Goal: Communication & Community: Share content

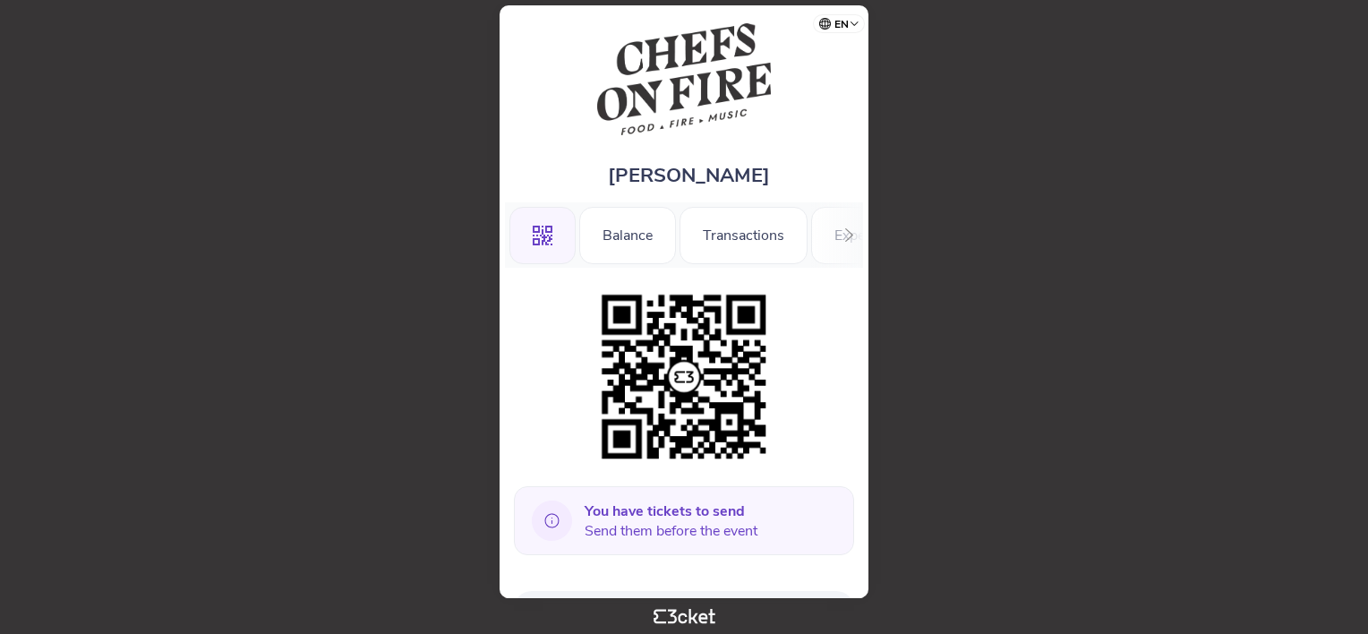
scroll to position [448, 0]
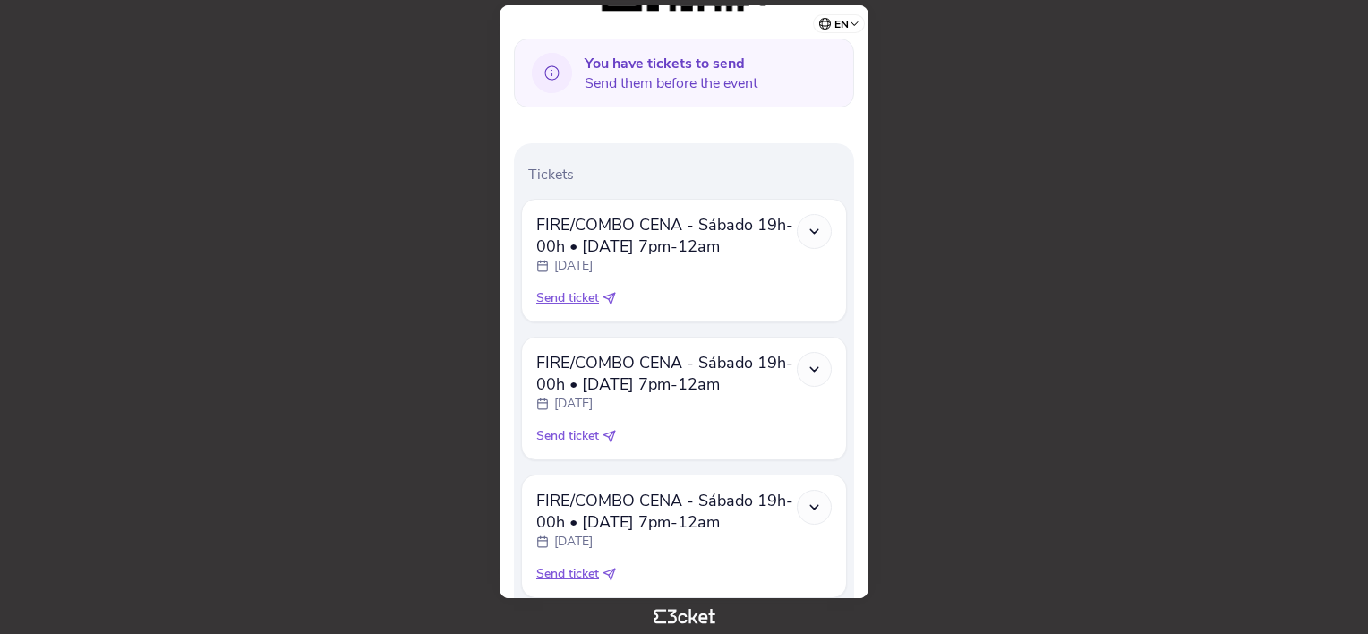
click at [571, 299] on span "Send ticket" at bounding box center [567, 298] width 63 height 18
select select "34"
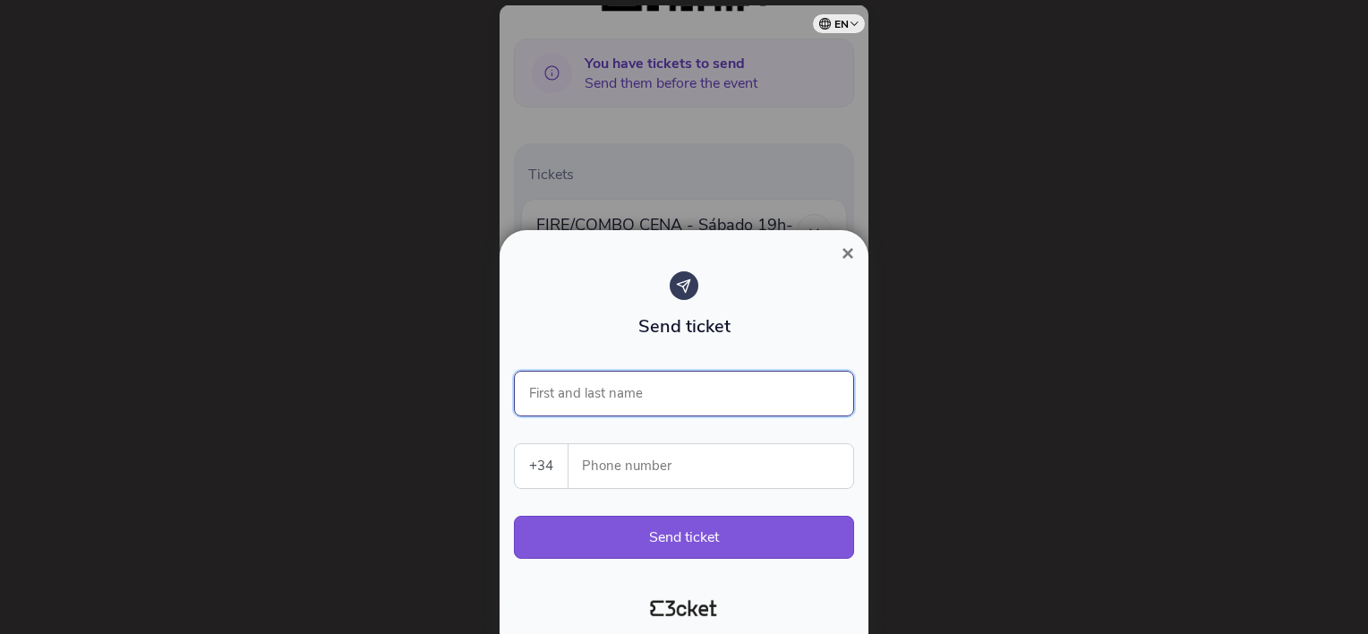
click at [586, 396] on input "First and last name" at bounding box center [684, 394] width 340 height 46
type input "blandine Motte"
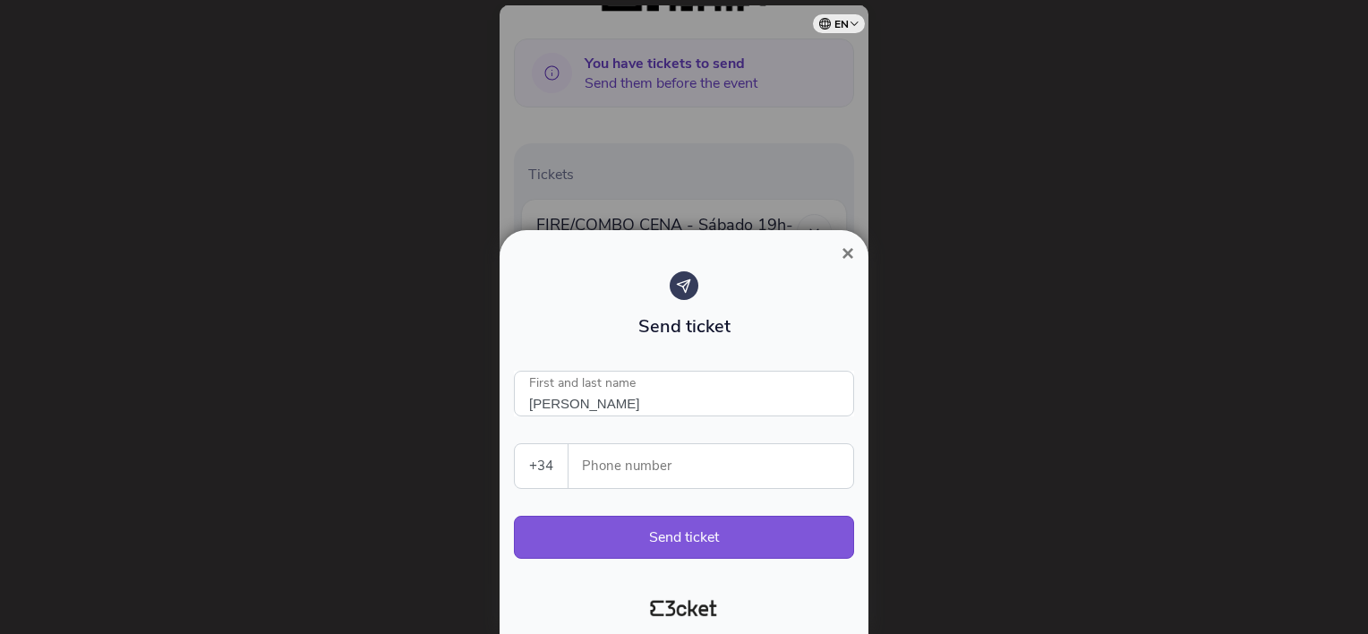
click at [587, 463] on input "Phone number" at bounding box center [718, 466] width 270 height 44
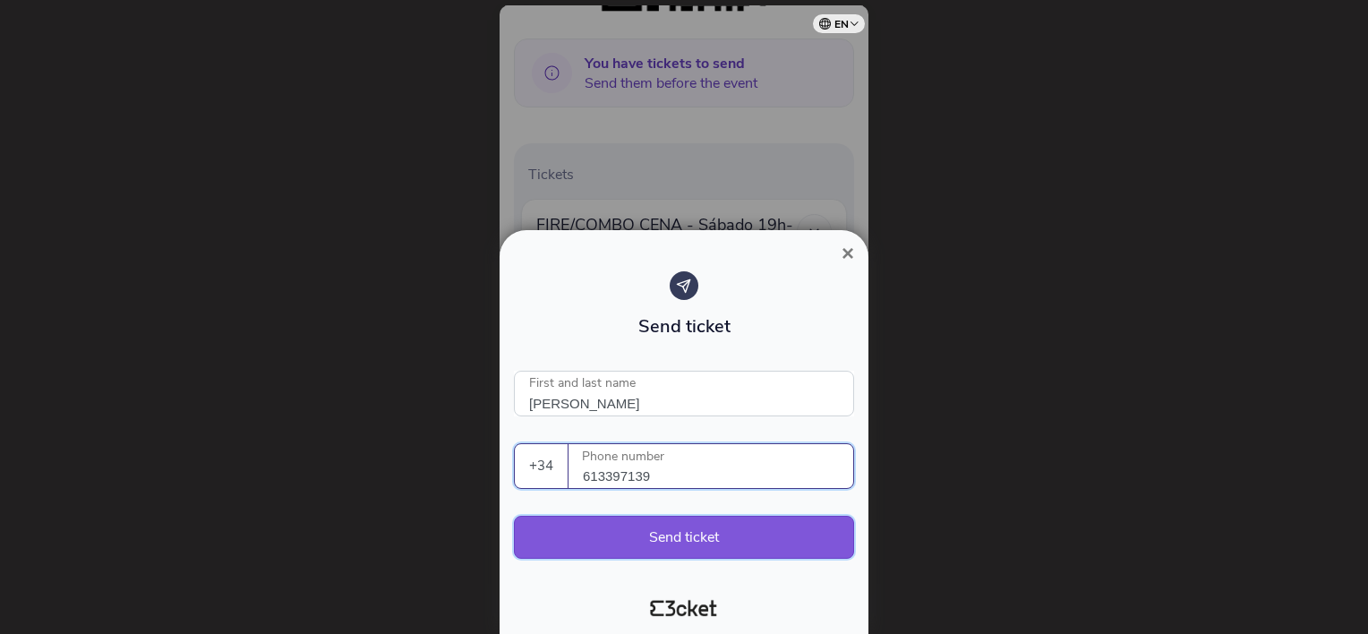
type input "613397139"
click at [645, 544] on button "Send ticket" at bounding box center [684, 537] width 340 height 43
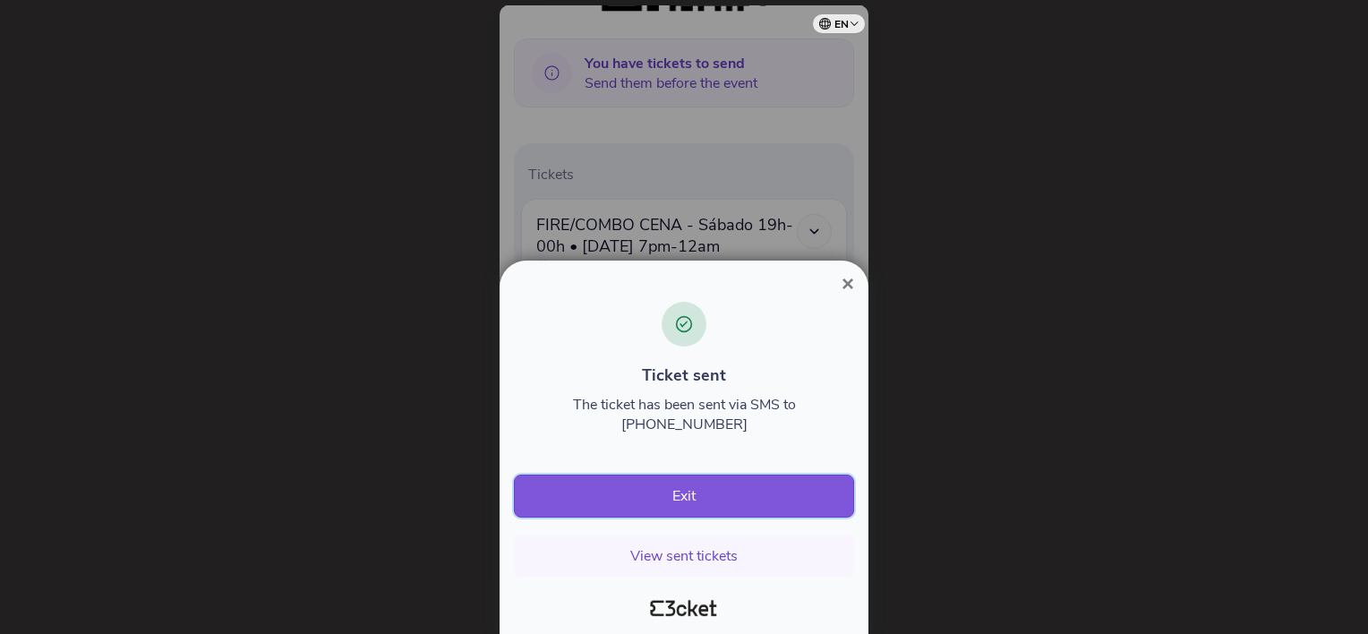
click at [653, 496] on button "Exit" at bounding box center [684, 495] width 340 height 43
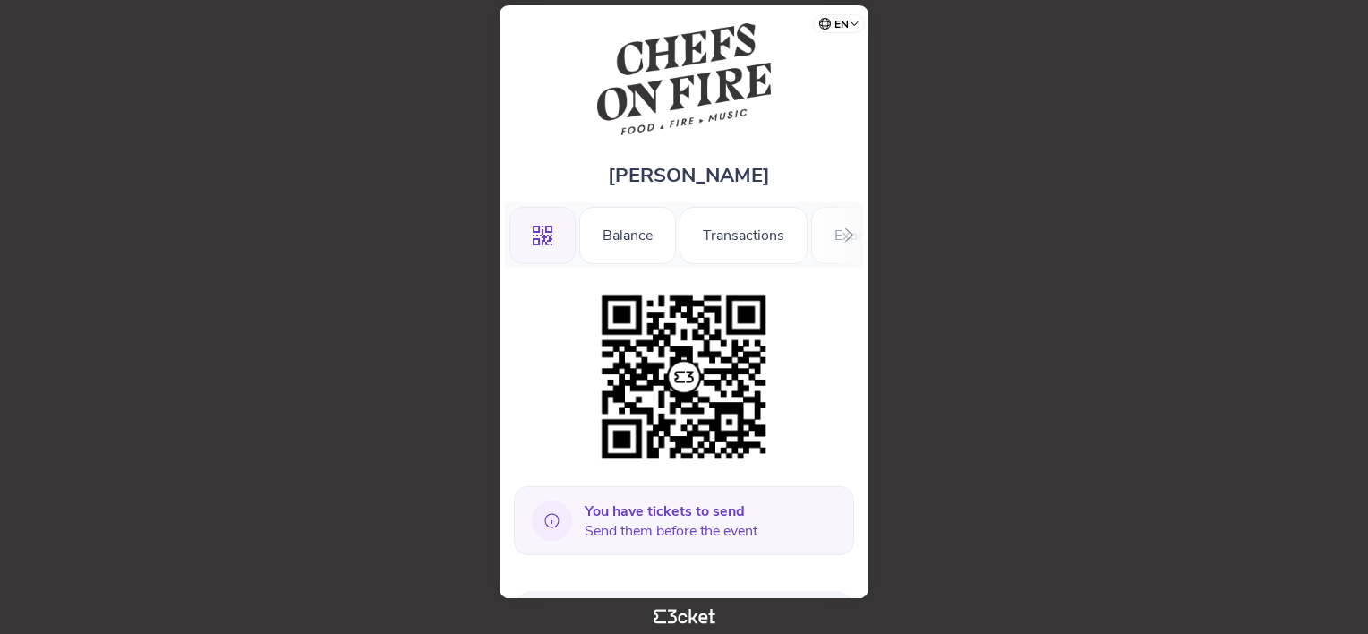
click at [655, 512] on b "You have tickets to send" at bounding box center [665, 511] width 160 height 20
click at [651, 508] on b "You have tickets to send" at bounding box center [665, 511] width 160 height 20
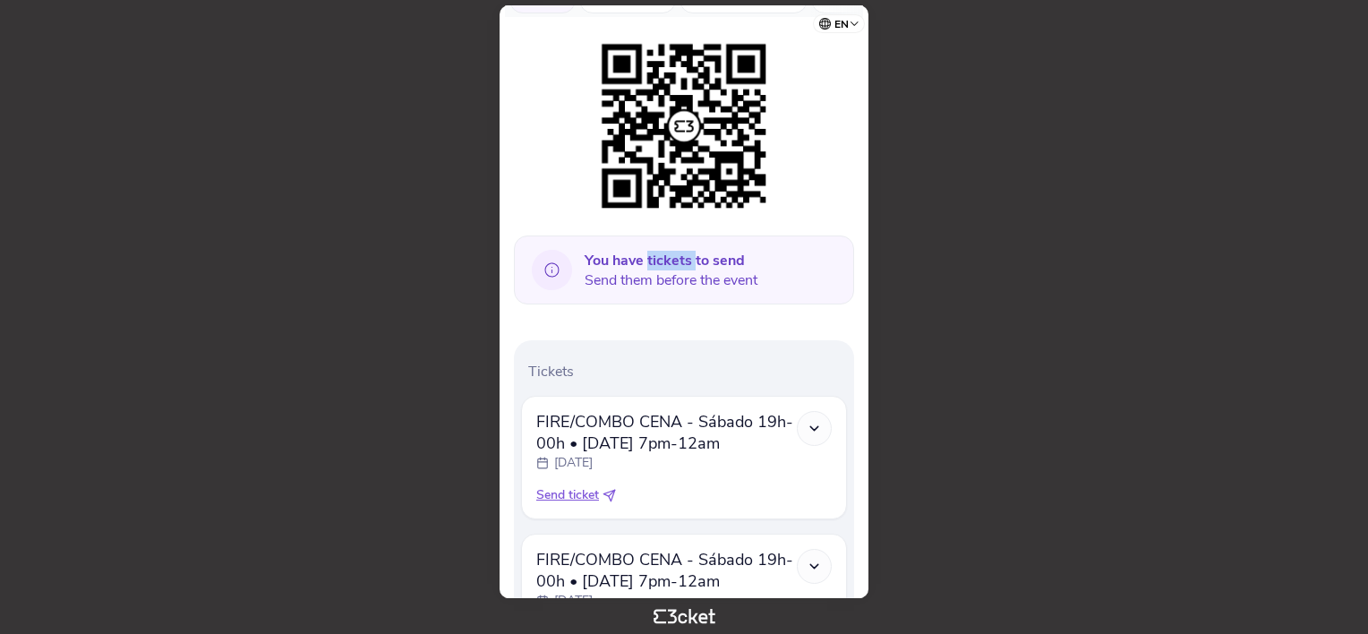
scroll to position [428, 0]
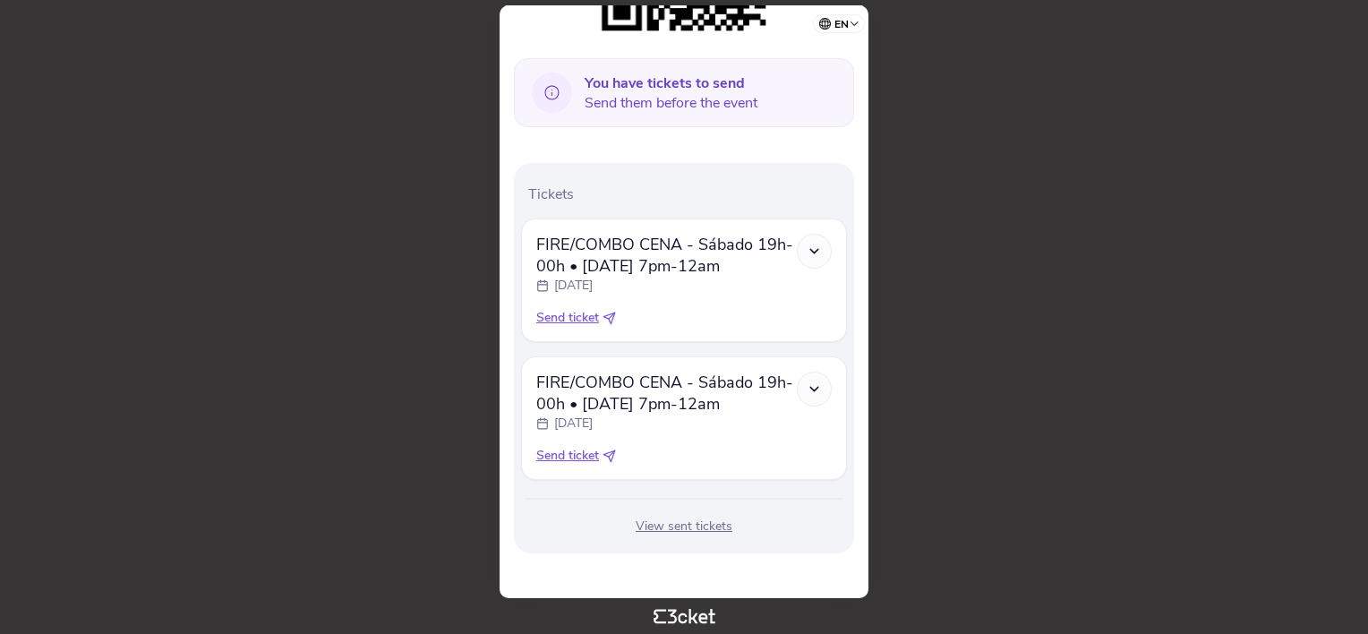
click at [567, 316] on span "Send ticket" at bounding box center [567, 318] width 63 height 18
select select "34"
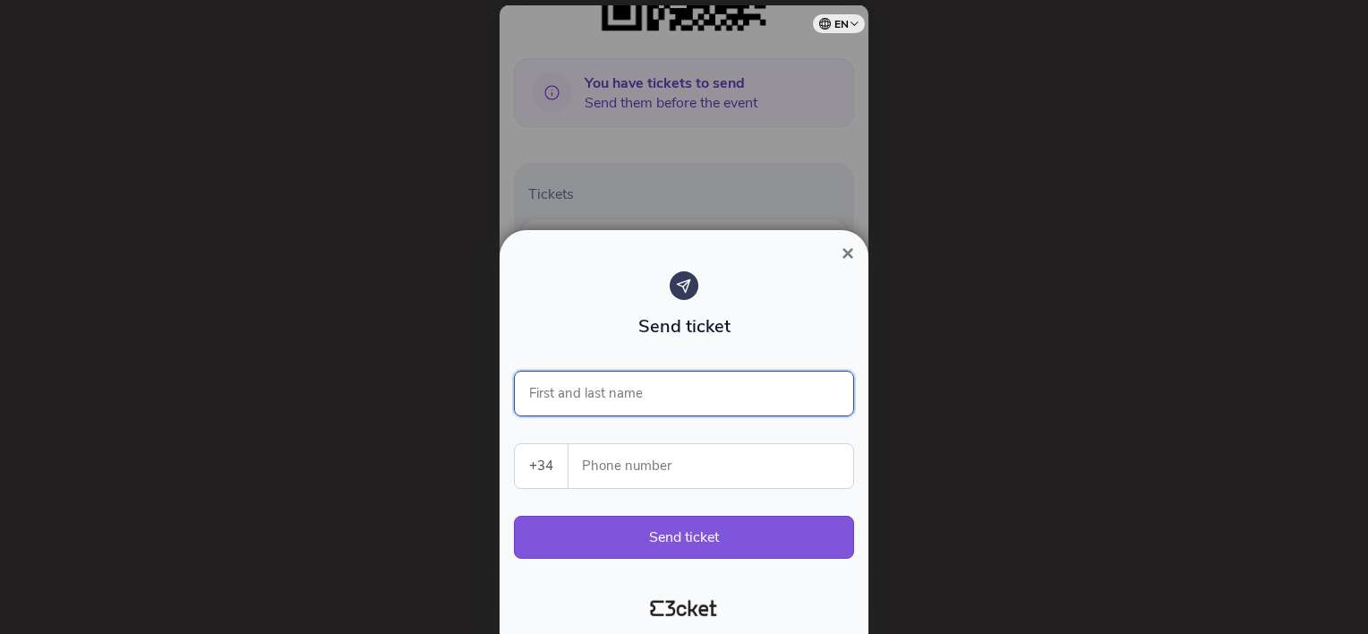
click at [585, 394] on input "First and last name" at bounding box center [684, 394] width 340 height 46
type input "fabrice"
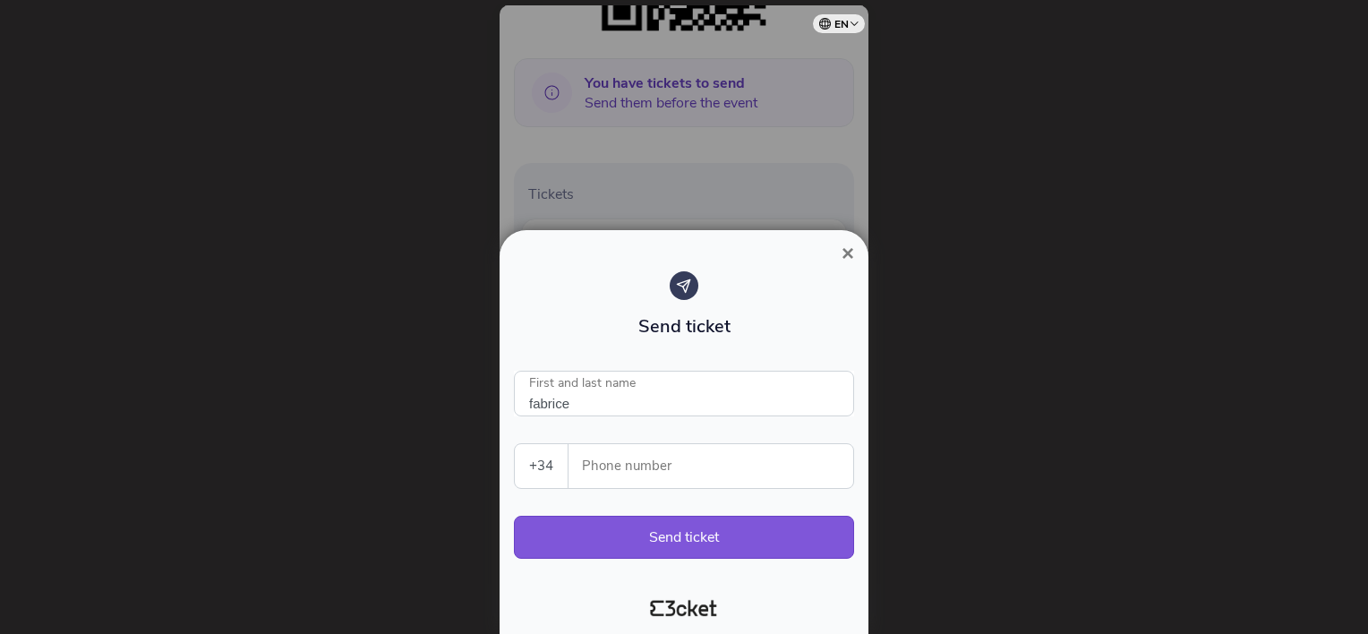
click at [585, 459] on input "Phone number" at bounding box center [718, 466] width 270 height 44
click at [547, 463] on select "Portugal (+351) Spain (+34) Belgium (+32) France (+33) United Kingdom (+44) Ger…" at bounding box center [541, 466] width 53 height 44
select select "33"
click at [515, 444] on select "Portugal (+351) Spain (+34) Belgium (+32) France (+33) United Kingdom (+44) Ger…" at bounding box center [541, 466] width 53 height 44
type input "fabrice"
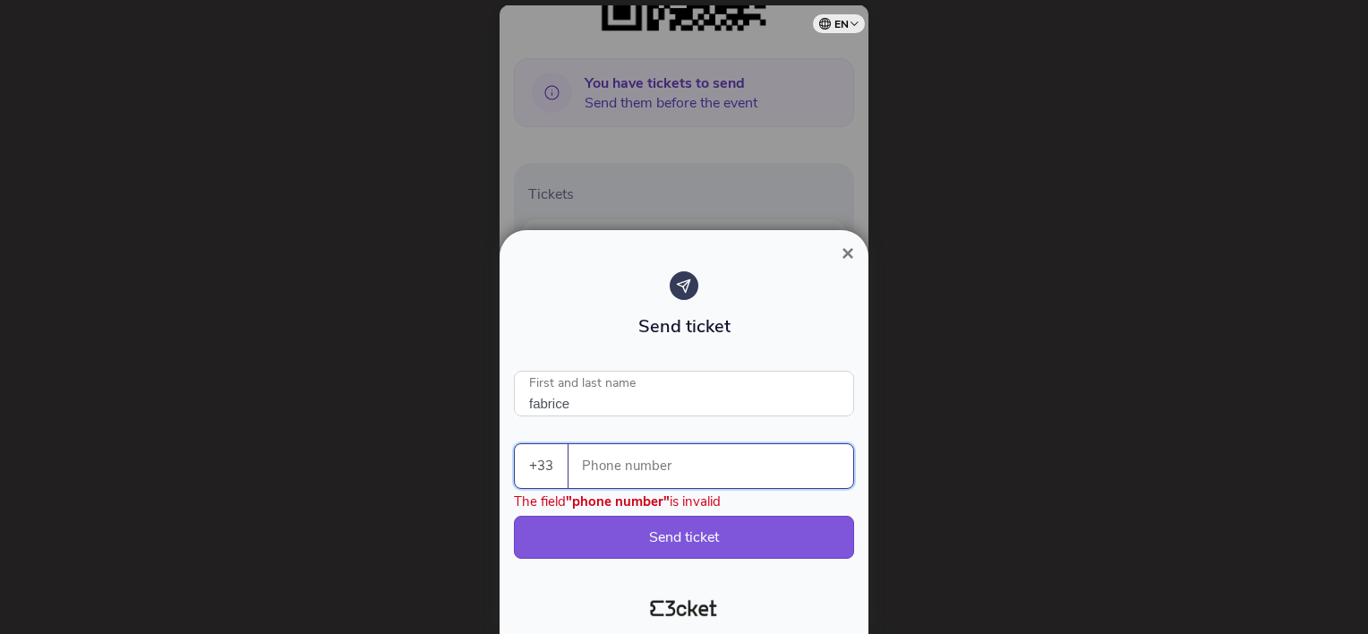
click at [606, 465] on input "Phone number" at bounding box center [718, 466] width 270 height 44
type input "777994940"
click at [644, 538] on button "Send ticket" at bounding box center [684, 537] width 340 height 43
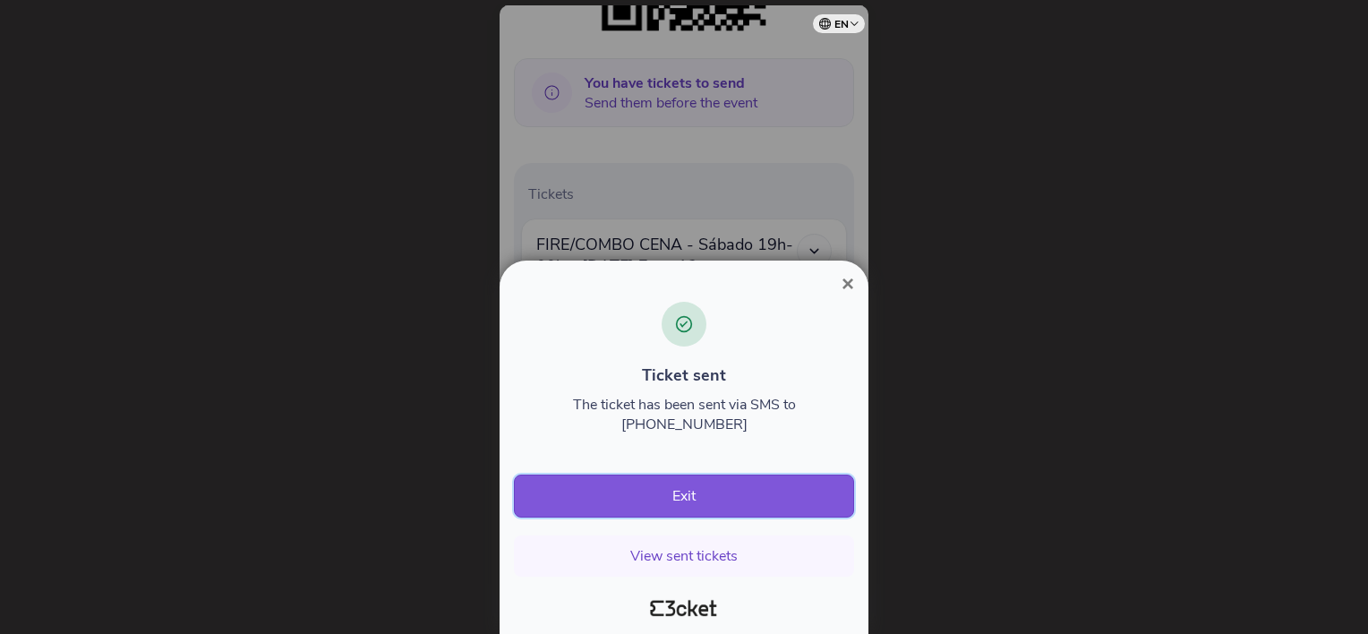
click at [673, 495] on button "Exit" at bounding box center [684, 495] width 340 height 43
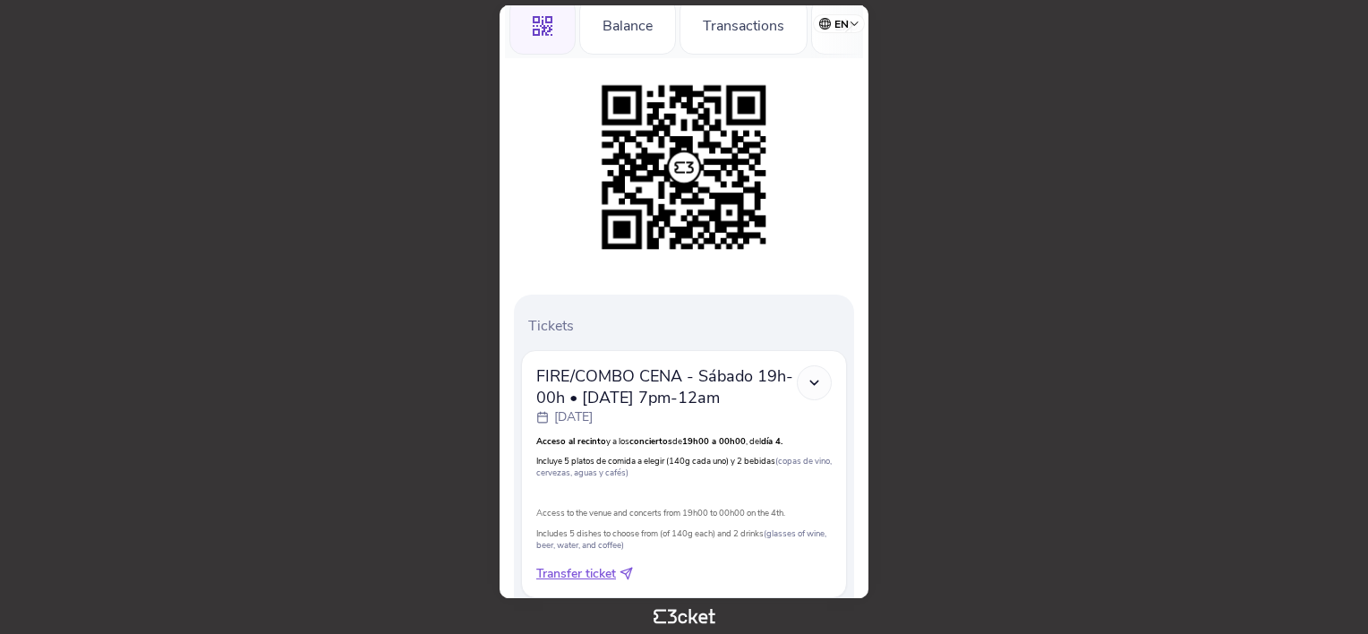
scroll to position [326, 0]
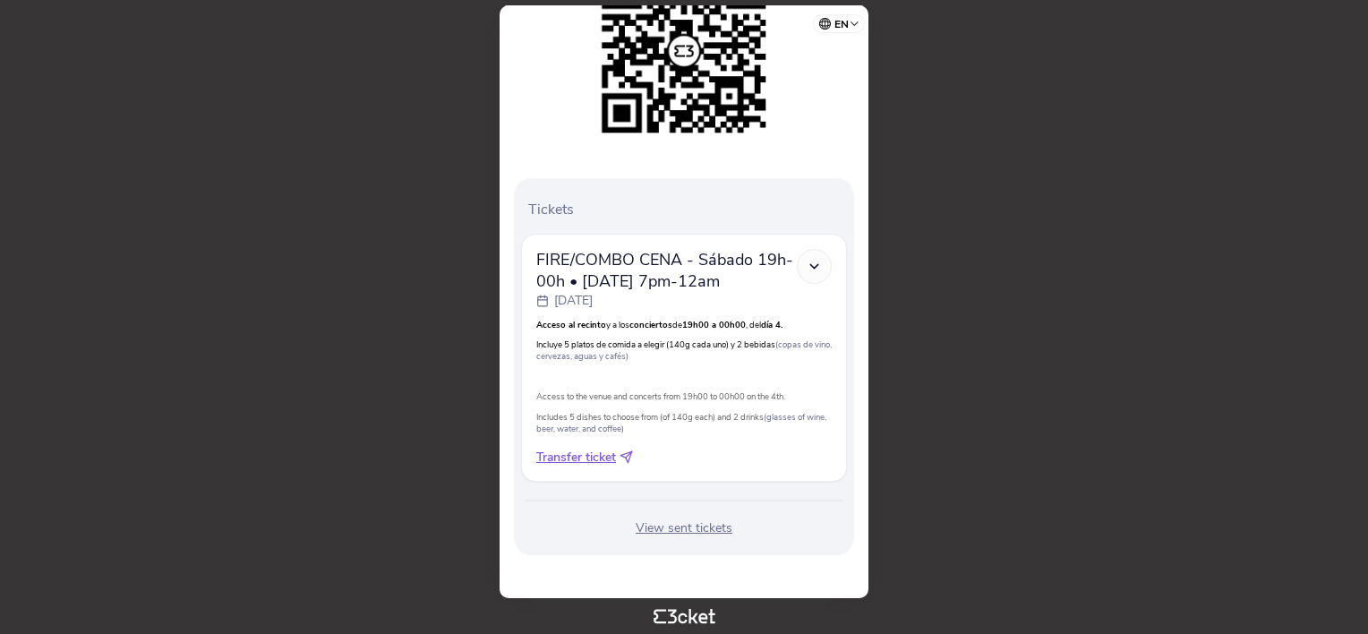
click at [627, 454] on icon at bounding box center [625, 456] width 13 height 13
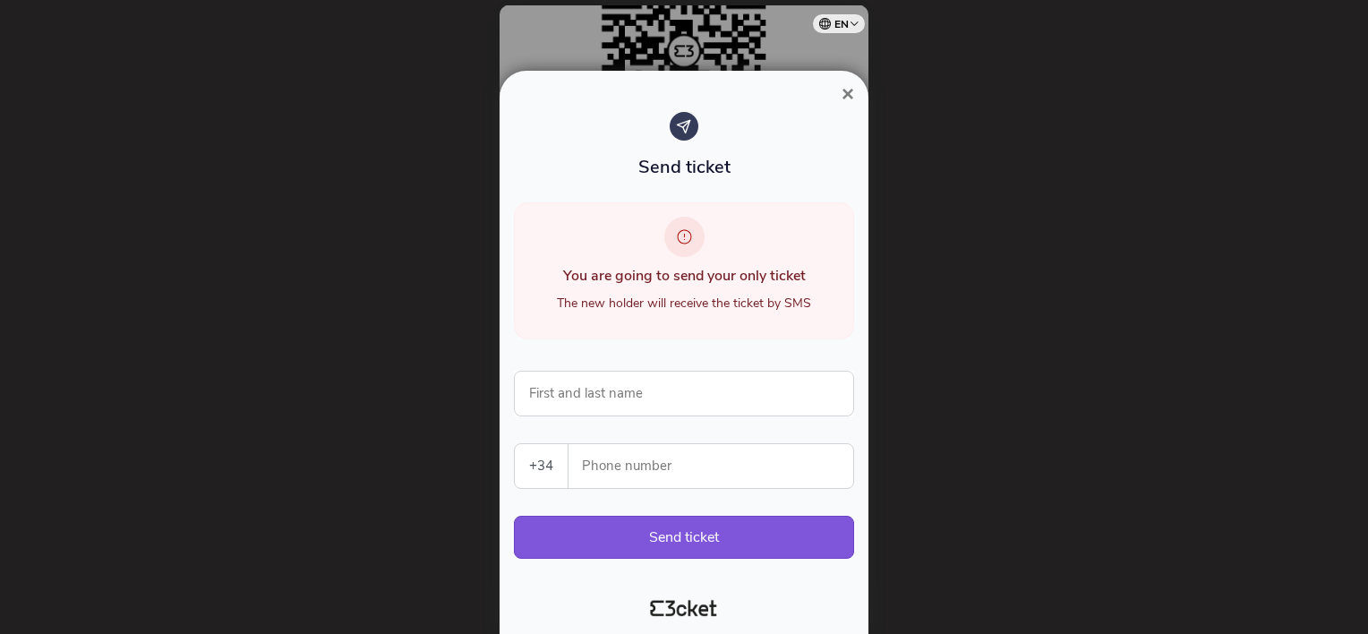
click at [551, 465] on select "Portugal (+351) Spain (+34) Belgium (+32) France (+33) United Kingdom (+44) Ger…" at bounding box center [541, 466] width 53 height 44
select select "33"
click at [515, 444] on select "Portugal (+351) Spain (+34) Belgium (+32) France (+33) United Kingdom (+44) Ger…" at bounding box center [541, 466] width 53 height 44
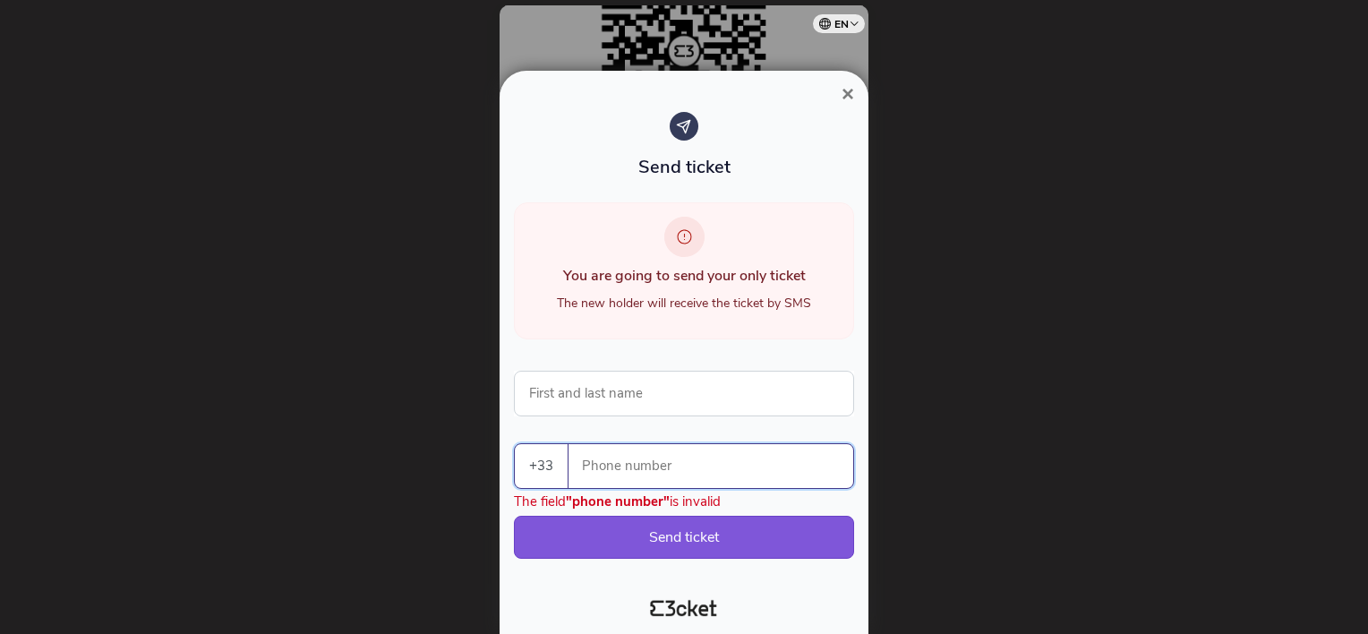
click at [600, 462] on input "Phone number" at bounding box center [718, 466] width 270 height 44
type input "752627796"
click at [652, 536] on button "Send ticket" at bounding box center [684, 537] width 340 height 43
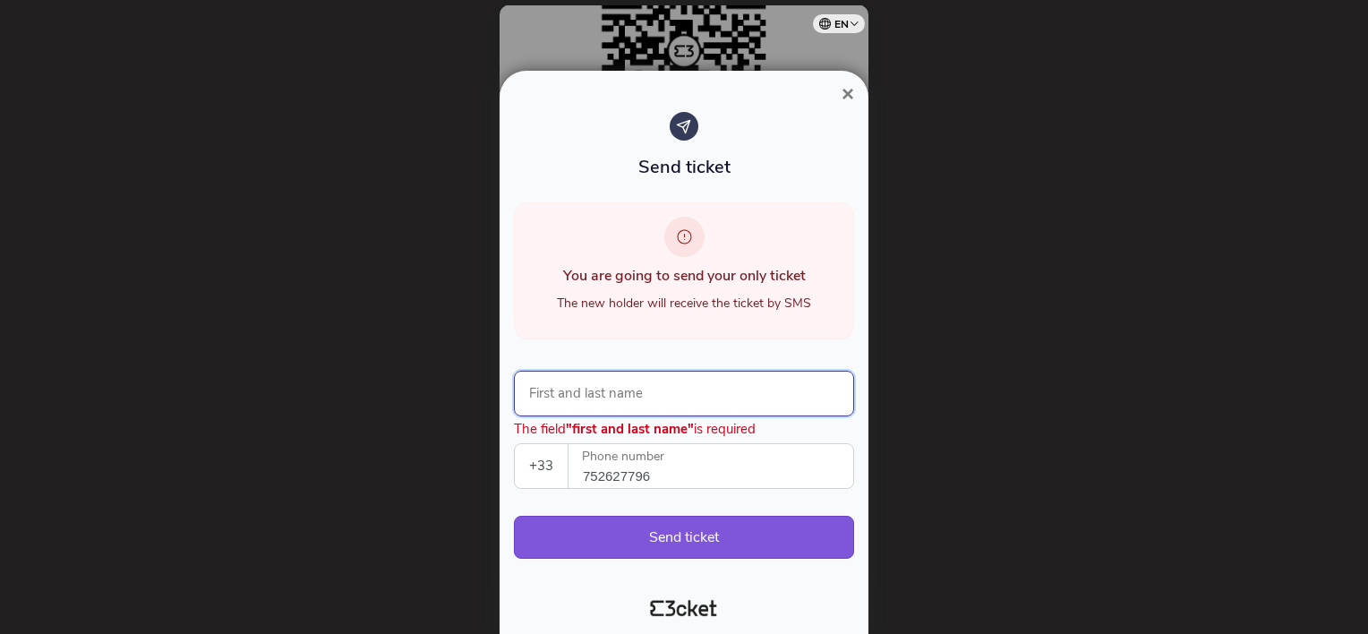
click at [579, 390] on input "First and last name" at bounding box center [684, 394] width 340 height 46
type input "Soraya"
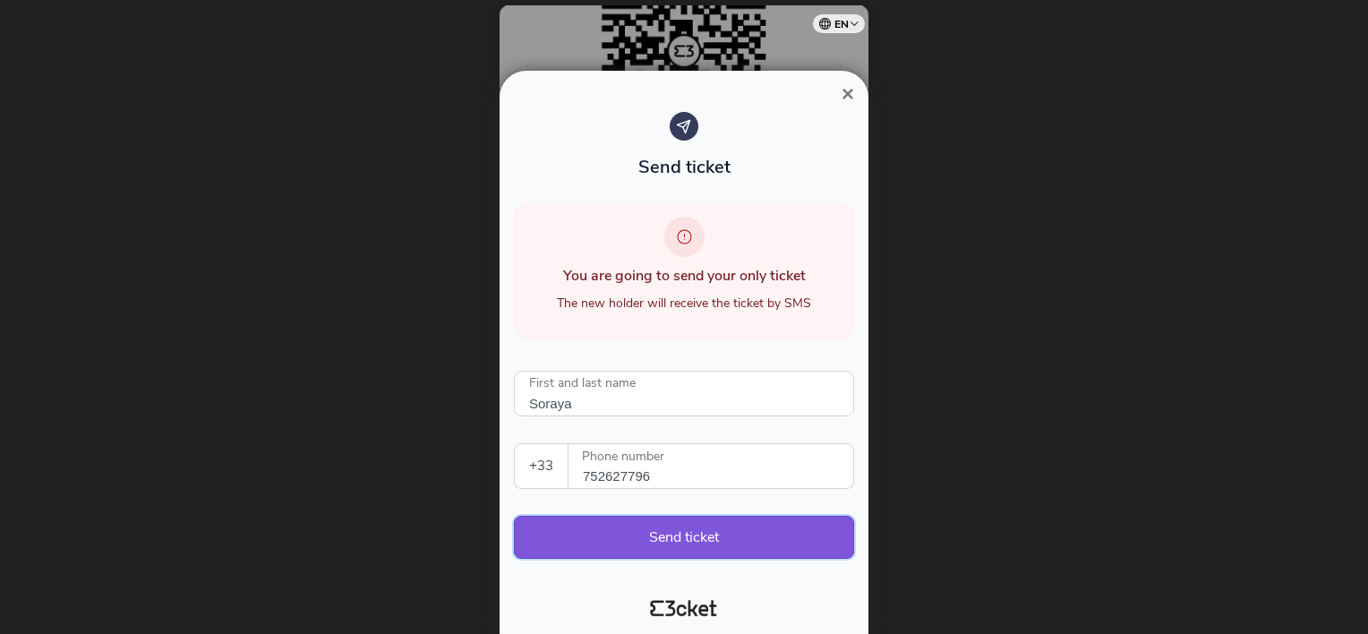
click at [640, 527] on button "Send ticket" at bounding box center [684, 537] width 340 height 43
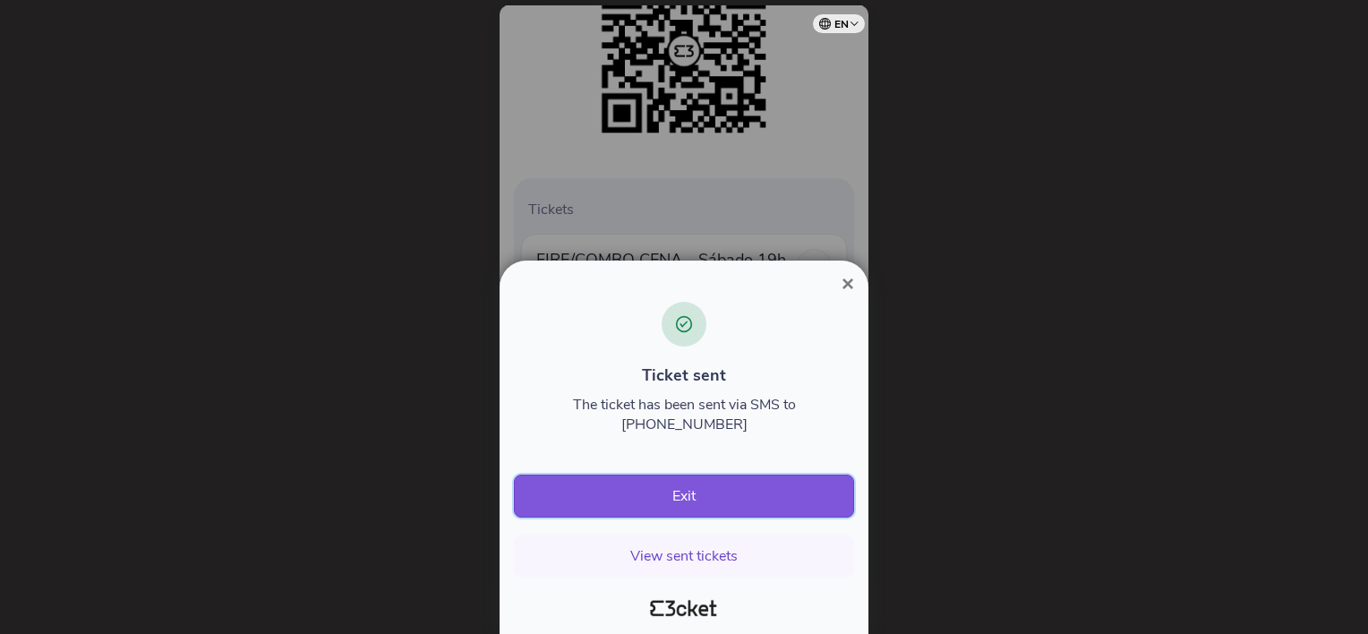
click at [659, 501] on button "Exit" at bounding box center [684, 495] width 340 height 43
